Goal: Task Accomplishment & Management: Manage account settings

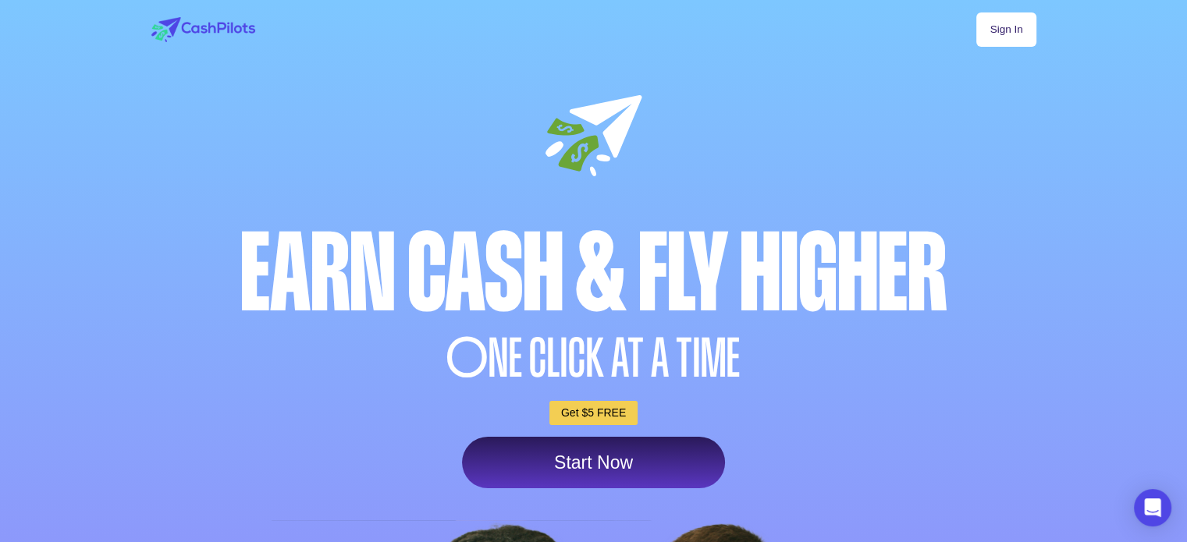
click at [1024, 24] on link "Sign In" at bounding box center [1005, 29] width 59 height 34
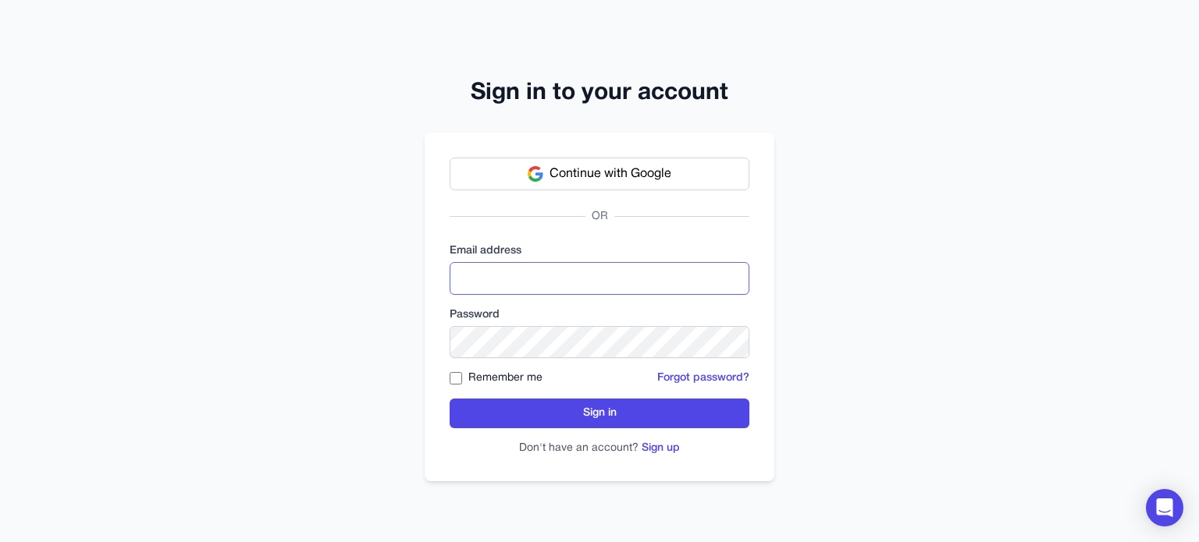
click at [584, 279] on input "email" at bounding box center [600, 278] width 300 height 33
